Goal: Information Seeking & Learning: Learn about a topic

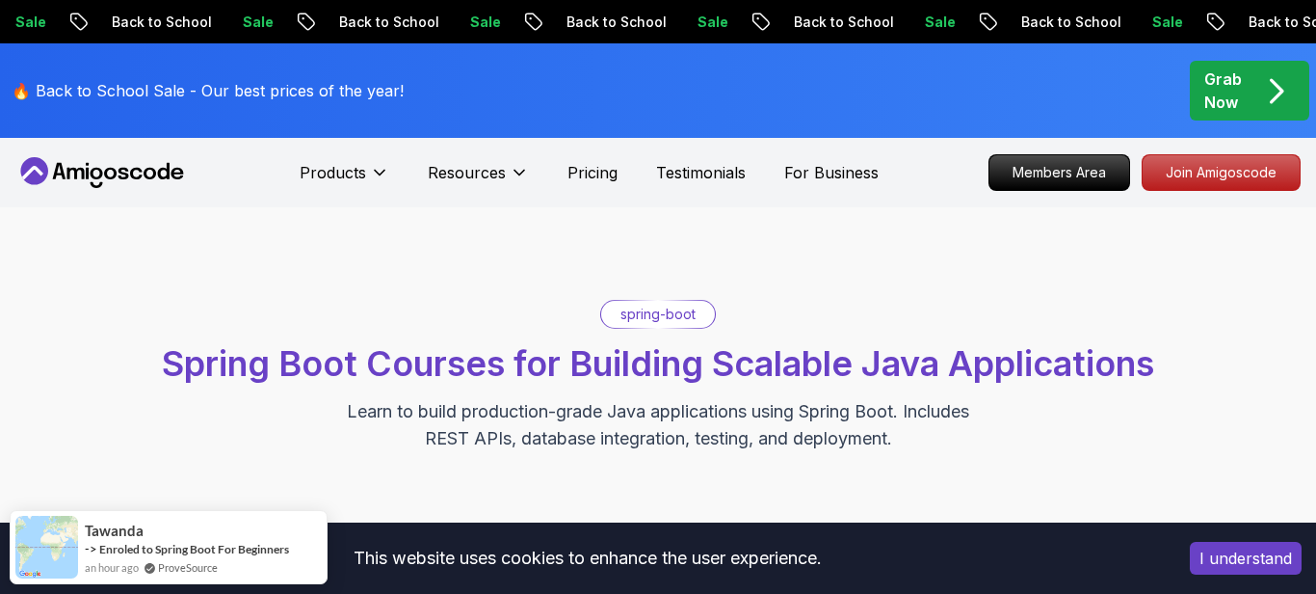
click at [652, 321] on p "spring-boot" at bounding box center [658, 314] width 75 height 19
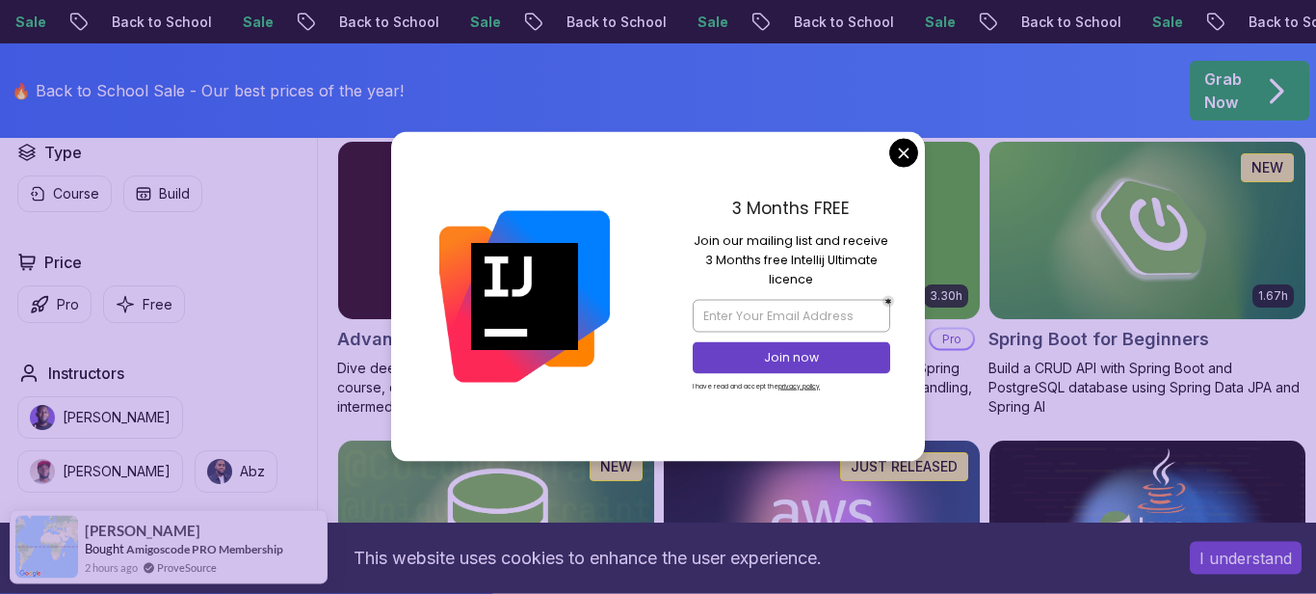
scroll to position [581, 0]
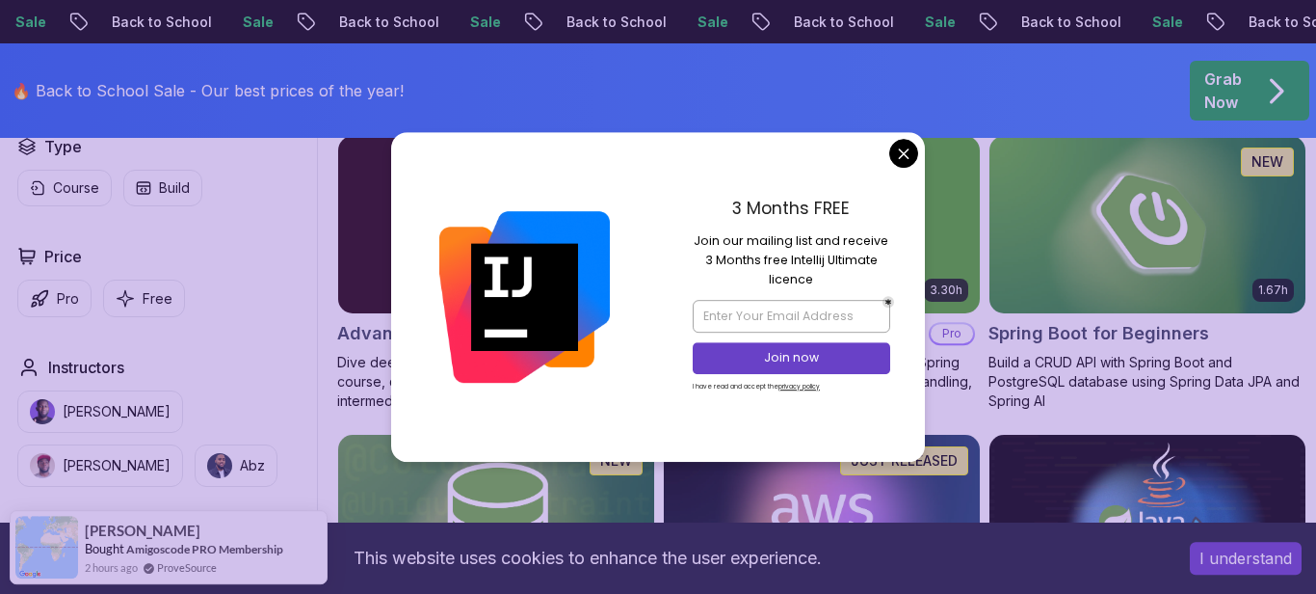
click at [885, 164] on div "3 Months FREE Join our mailing list and receive 3 Months free Intellij Ultimate…" at bounding box center [791, 297] width 267 height 330
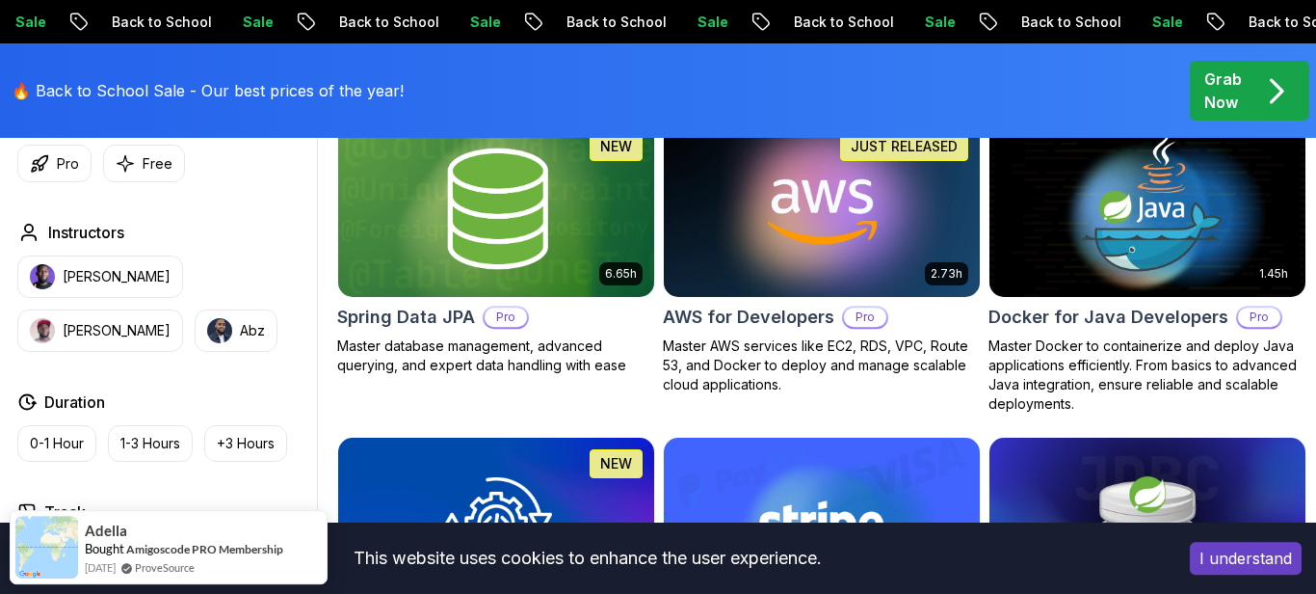
scroll to position [847, 0]
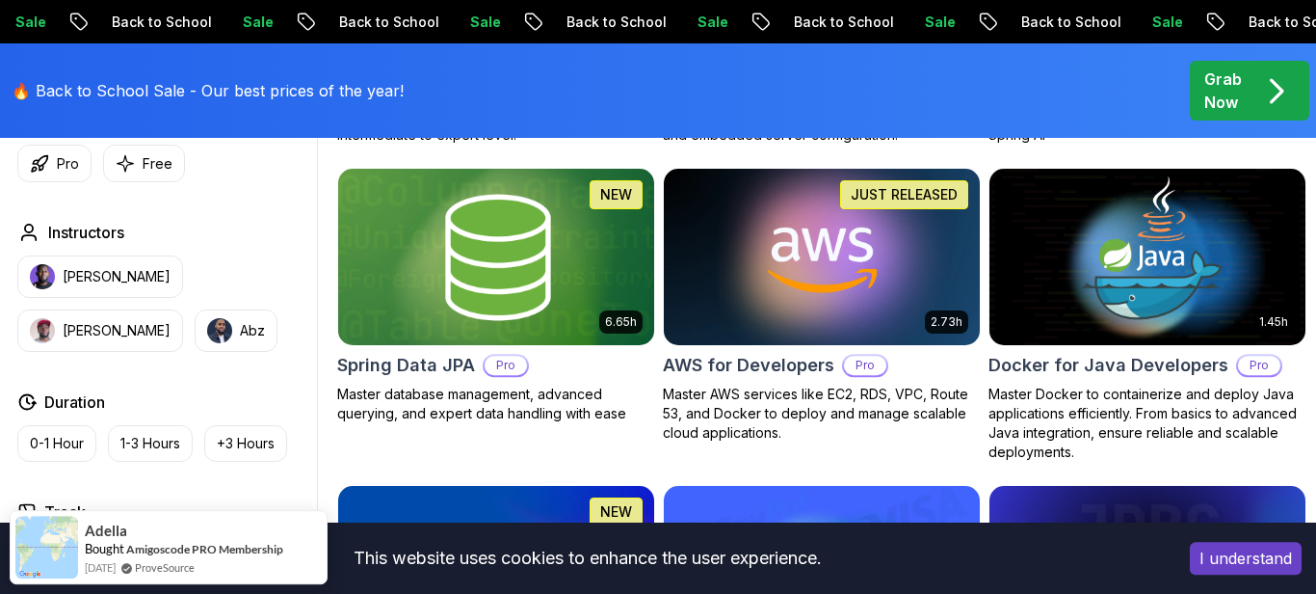
click at [541, 238] on img at bounding box center [497, 257] width 332 height 186
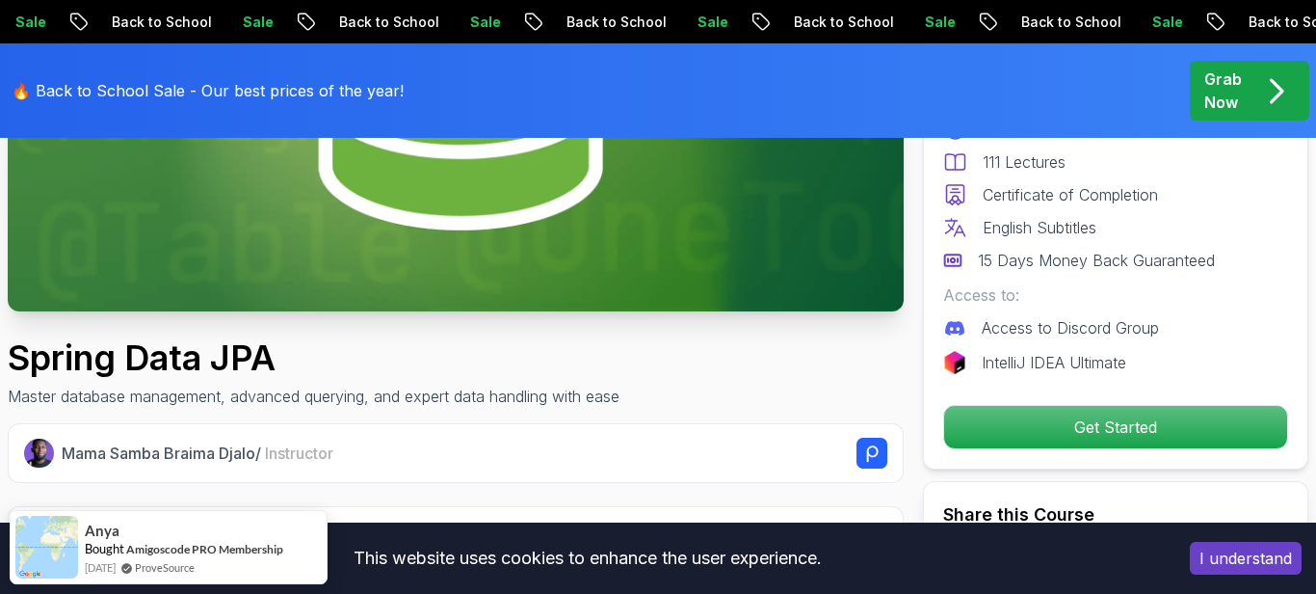
scroll to position [431, 0]
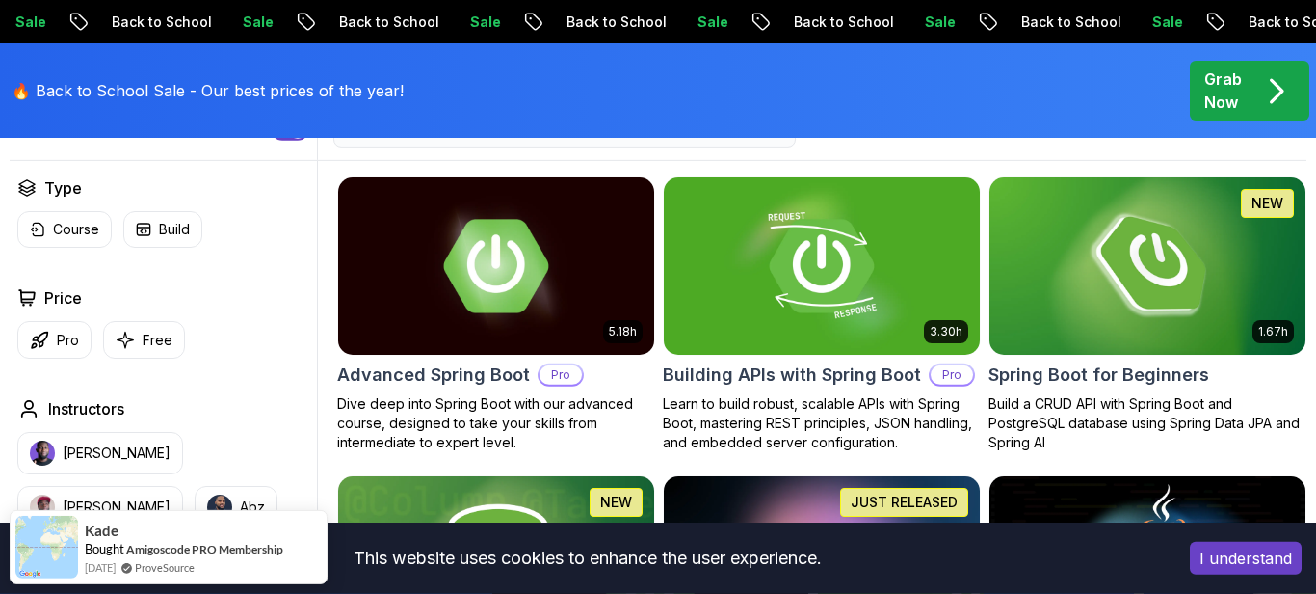
scroll to position [544, 0]
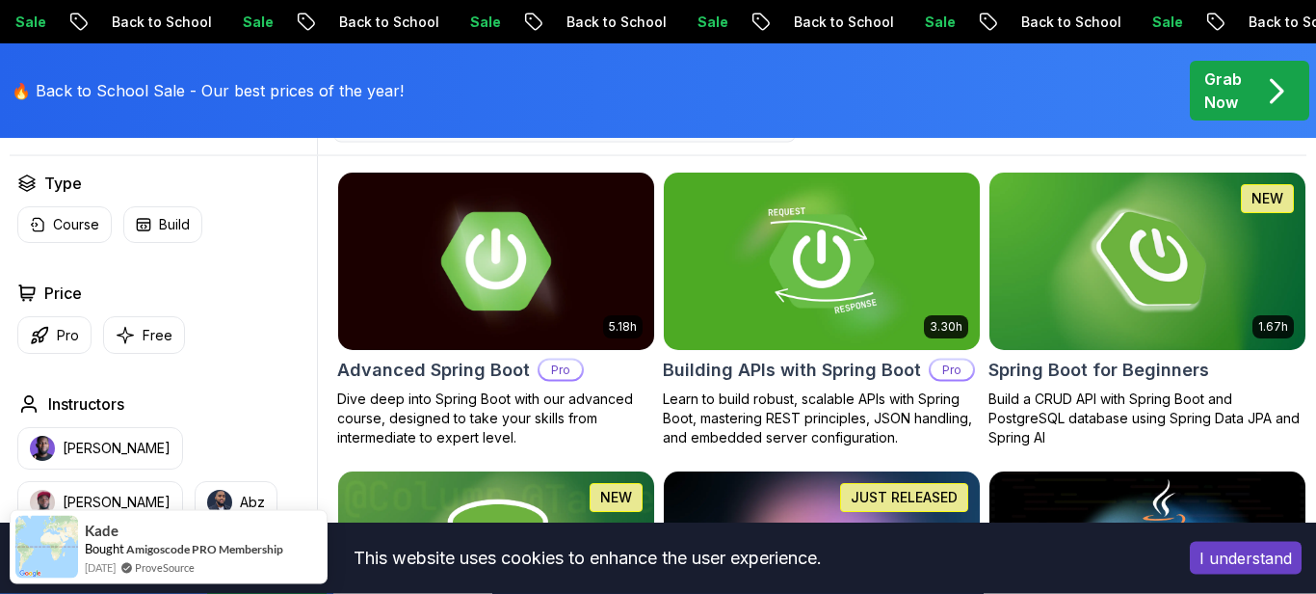
click at [513, 269] on img at bounding box center [497, 261] width 332 height 186
